Goal: Information Seeking & Learning: Check status

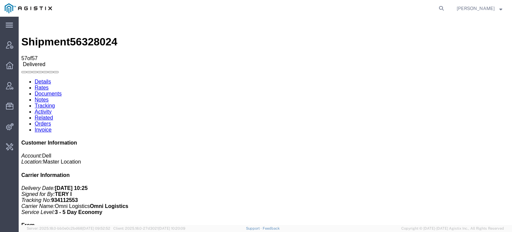
scroll to position [1075, 0]
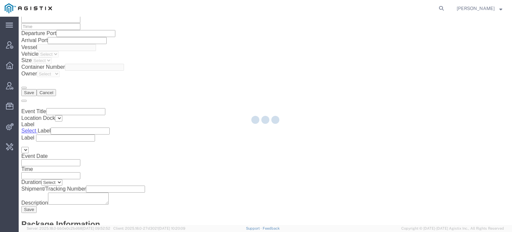
scroll to position [216, 0]
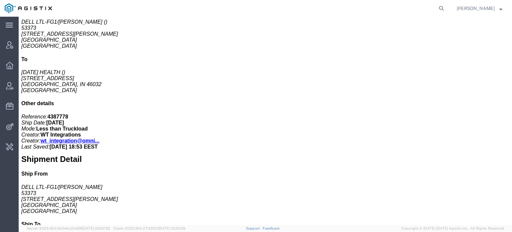
click icon
click b "934112553"
copy b "934112553"
click link "Tracking"
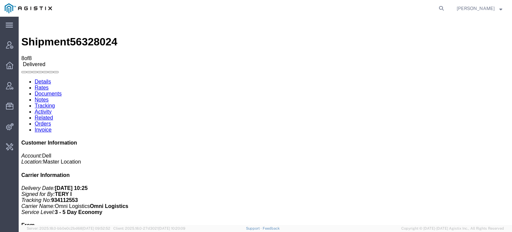
drag, startPoint x: 55, startPoint y: 82, endPoint x: 98, endPoint y: 86, distance: 43.9
drag, startPoint x: 98, startPoint y: 82, endPoint x: 73, endPoint y: 81, distance: 24.7
